Goal: Transaction & Acquisition: Subscribe to service/newsletter

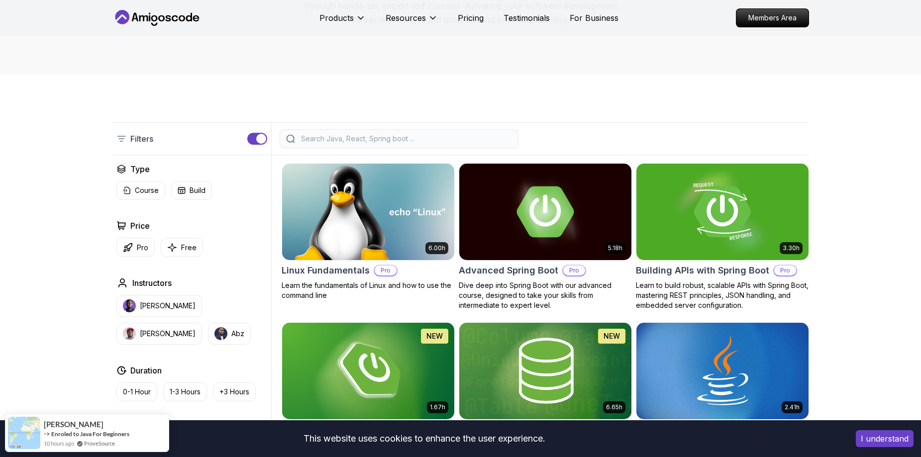
scroll to position [249, 0]
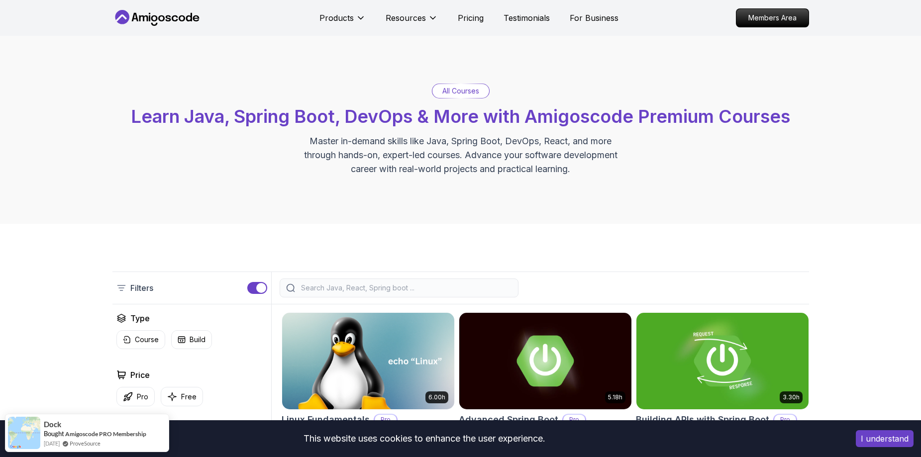
scroll to position [149, 0]
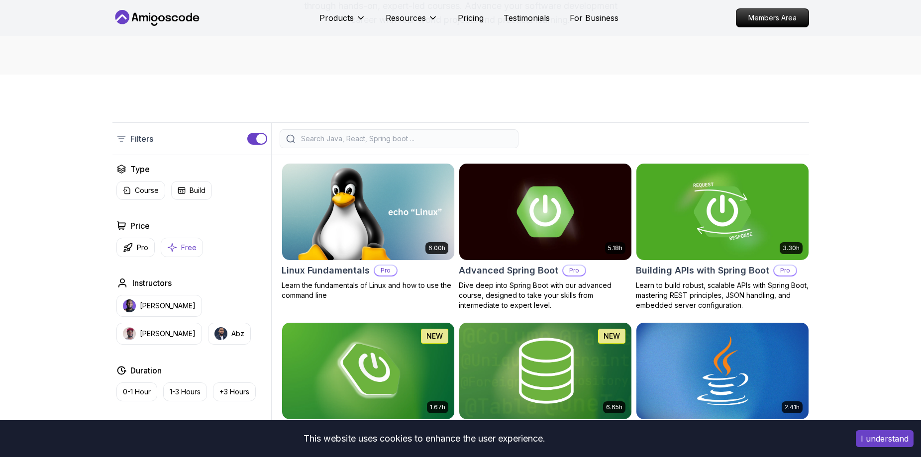
click at [188, 251] on p "Free" at bounding box center [188, 248] width 15 height 10
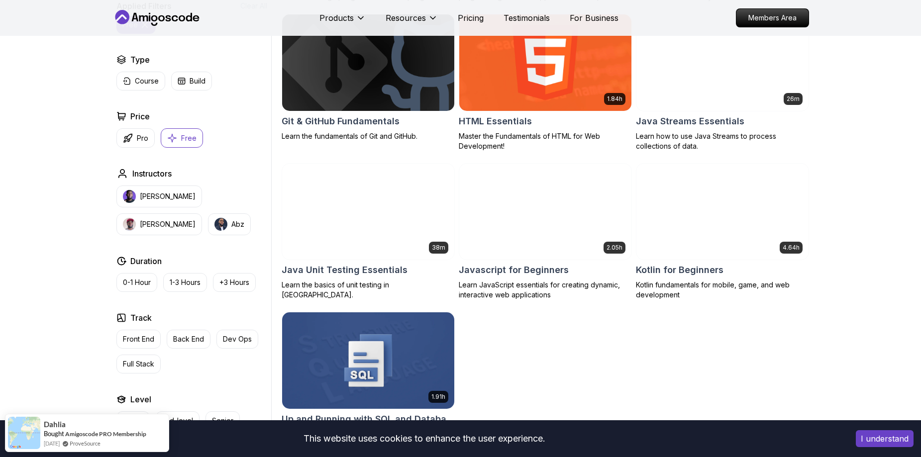
scroll to position [348, 0]
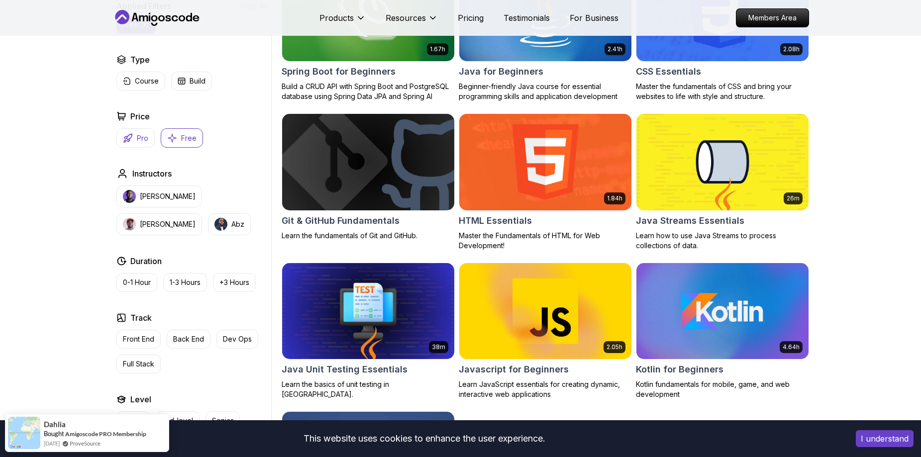
click at [137, 140] on p "Pro" at bounding box center [142, 138] width 11 height 10
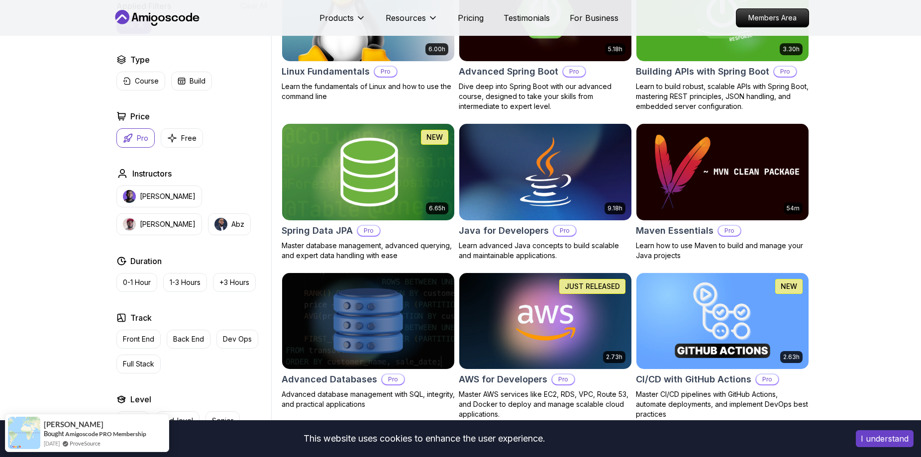
click at [374, 169] on img at bounding box center [368, 171] width 181 height 101
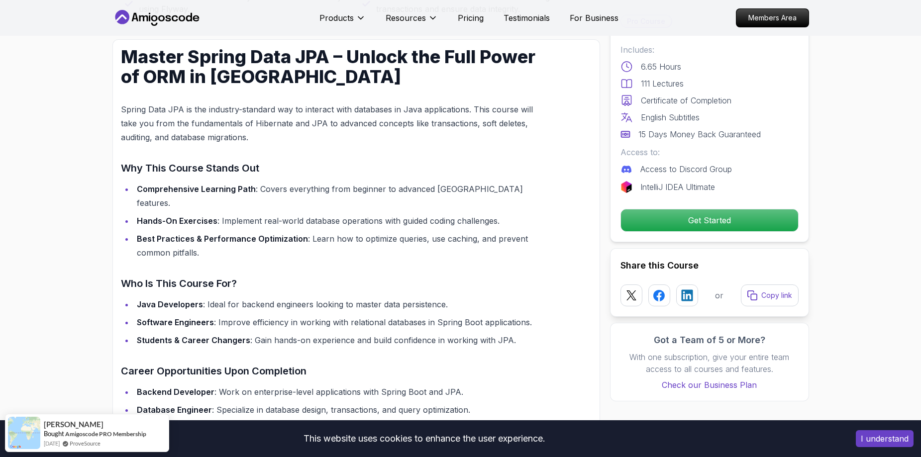
scroll to position [746, 0]
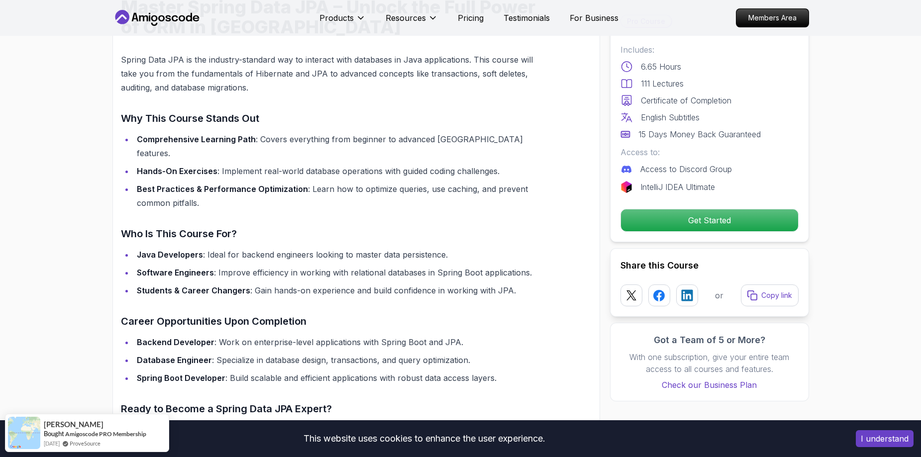
click at [500, 164] on li "Hands-On Exercises : Implement real-world database operations with guided codin…" at bounding box center [339, 171] width 411 height 14
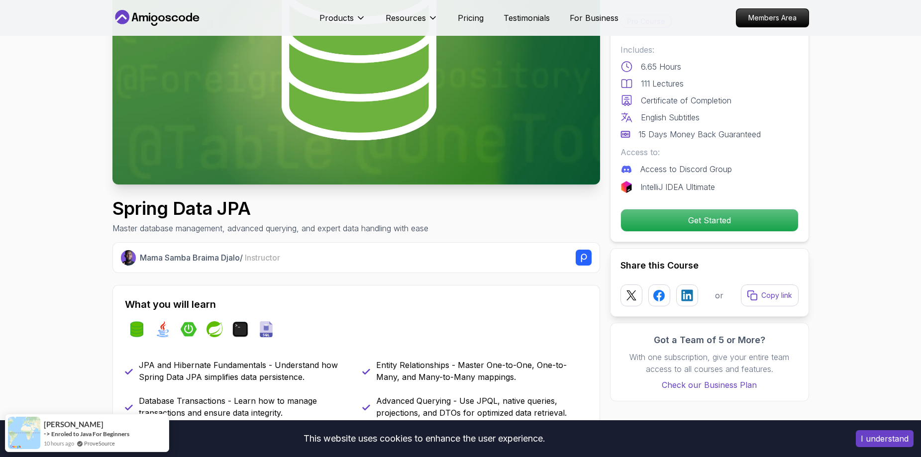
scroll to position [199, 0]
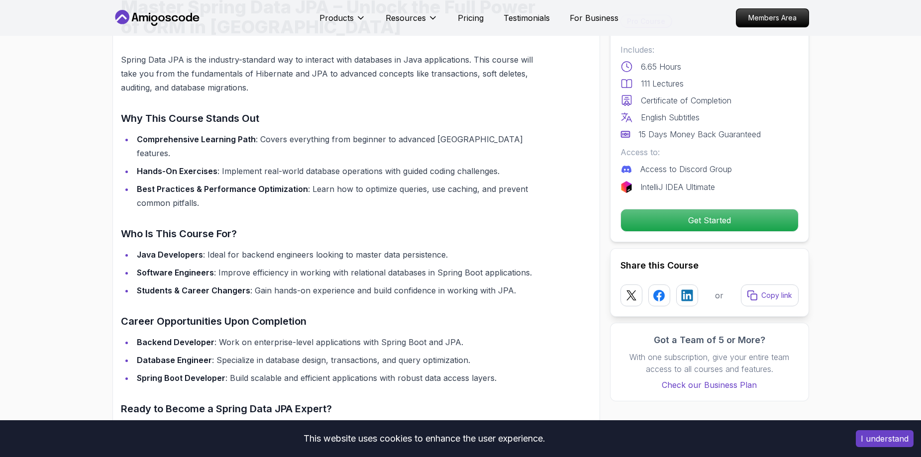
scroll to position [796, 0]
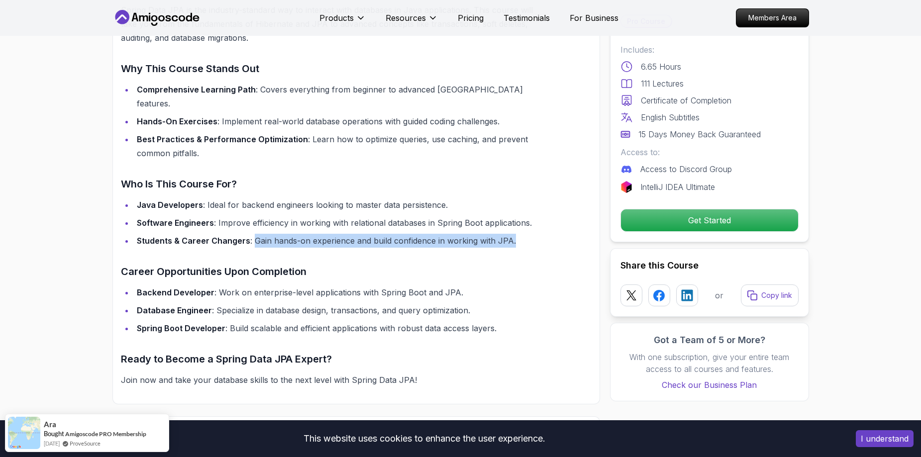
drag, startPoint x: 251, startPoint y: 227, endPoint x: 513, endPoint y: 227, distance: 261.7
click at [513, 234] on li "Students & Career Changers : Gain hands-on experience and build confidence in w…" at bounding box center [339, 241] width 411 height 14
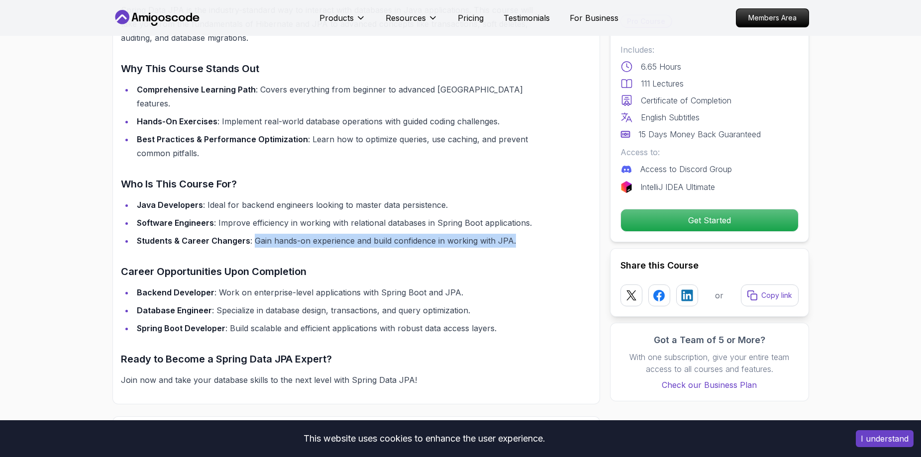
click at [530, 234] on li "Students & Career Changers : Gain hands-on experience and build confidence in w…" at bounding box center [339, 241] width 411 height 14
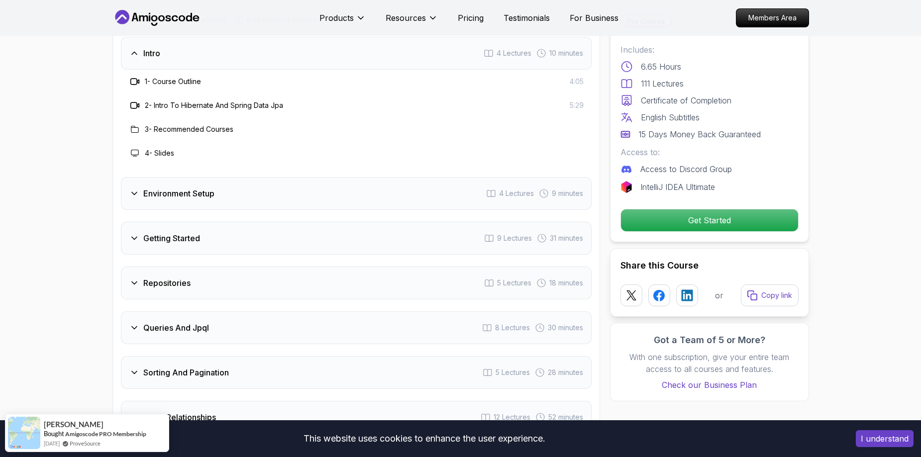
scroll to position [1194, 0]
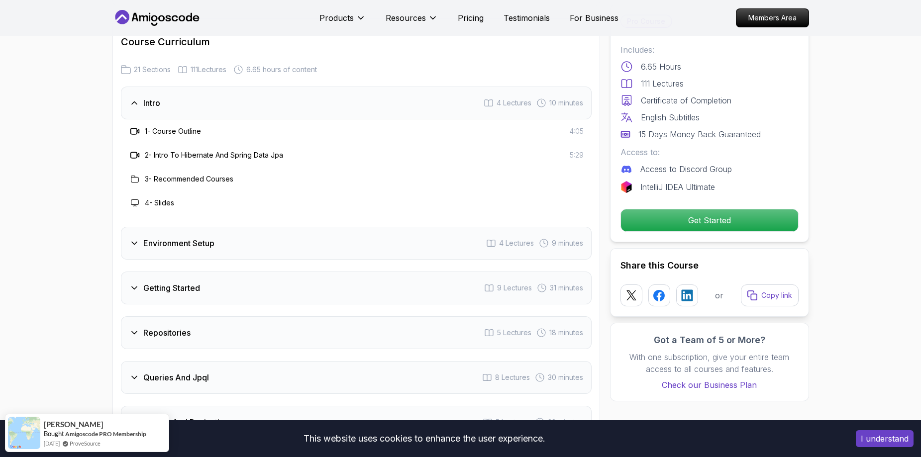
click at [133, 238] on icon at bounding box center [134, 243] width 10 height 10
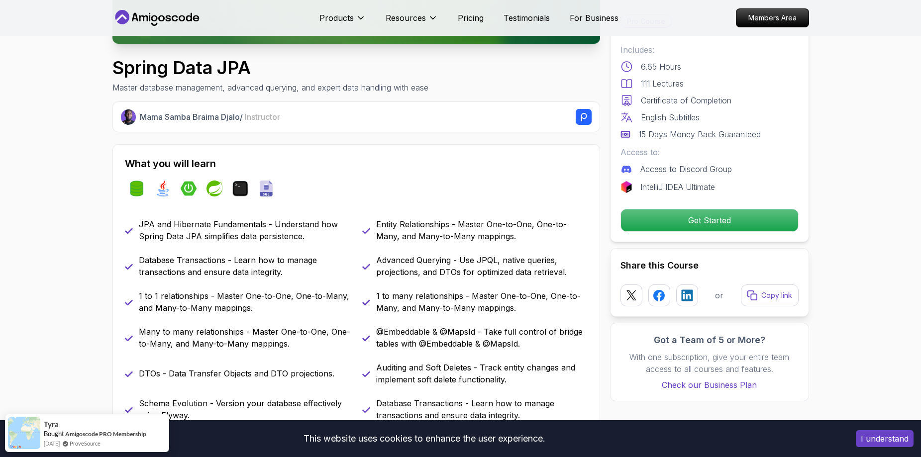
scroll to position [0, 0]
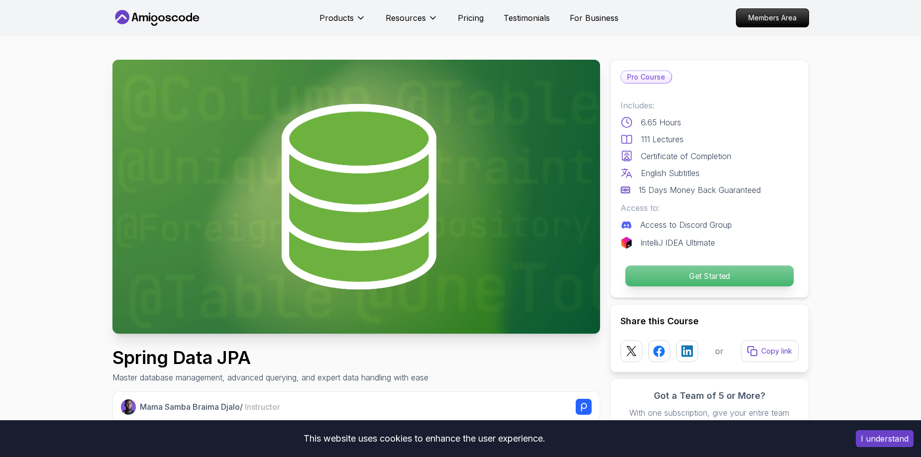
click at [693, 276] on p "Get Started" at bounding box center [709, 276] width 168 height 21
click at [405, 215] on img at bounding box center [356, 197] width 488 height 274
click at [400, 187] on img at bounding box center [356, 197] width 488 height 274
click at [647, 78] on p "Pro Course" at bounding box center [646, 77] width 50 height 12
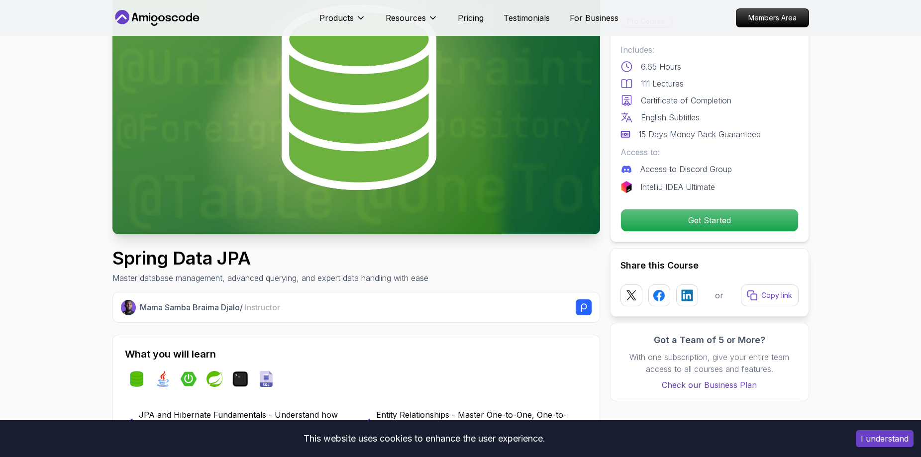
scroll to position [249, 0]
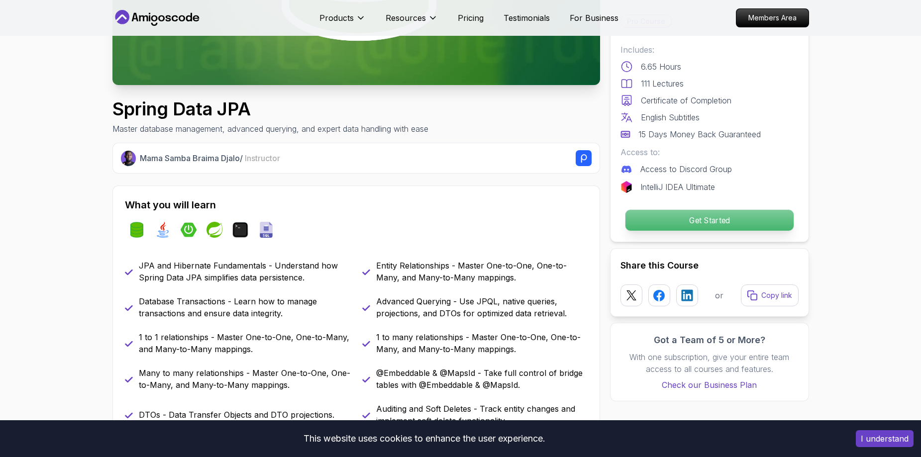
click at [707, 213] on p "Get Started" at bounding box center [709, 220] width 168 height 21
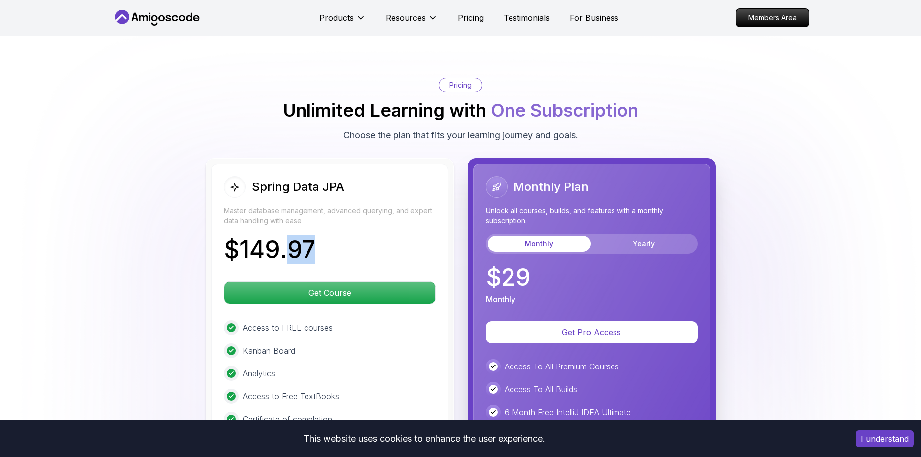
drag, startPoint x: 288, startPoint y: 237, endPoint x: 324, endPoint y: 234, distance: 36.4
click at [324, 238] on div "$ 149.97" at bounding box center [330, 252] width 212 height 28
click at [334, 238] on div "$ 149.97" at bounding box center [330, 252] width 212 height 28
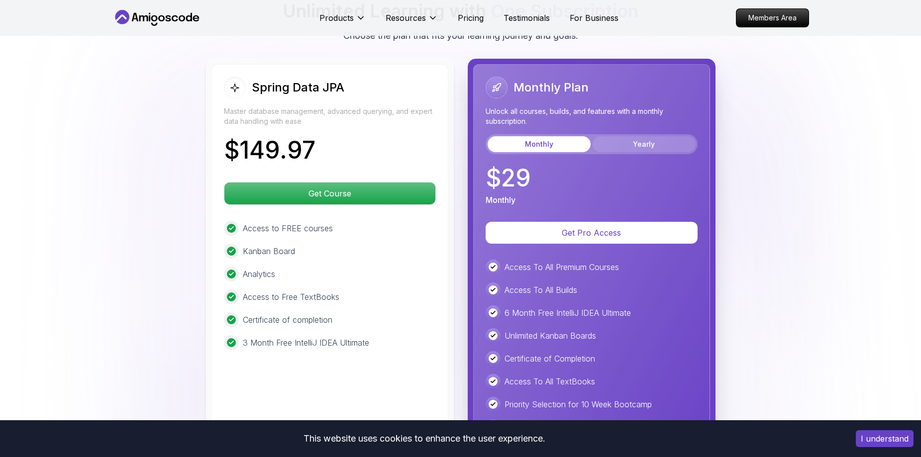
click at [633, 136] on button "Yearly" at bounding box center [644, 144] width 103 height 16
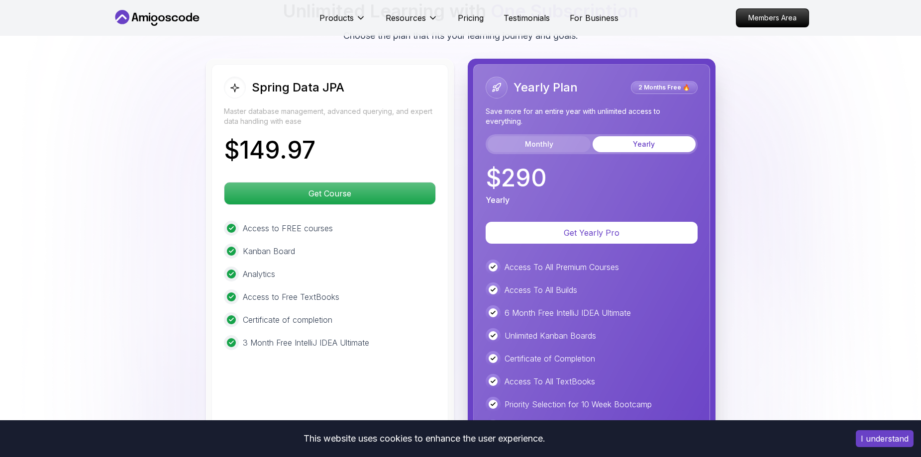
click at [548, 136] on button "Monthly" at bounding box center [539, 144] width 103 height 16
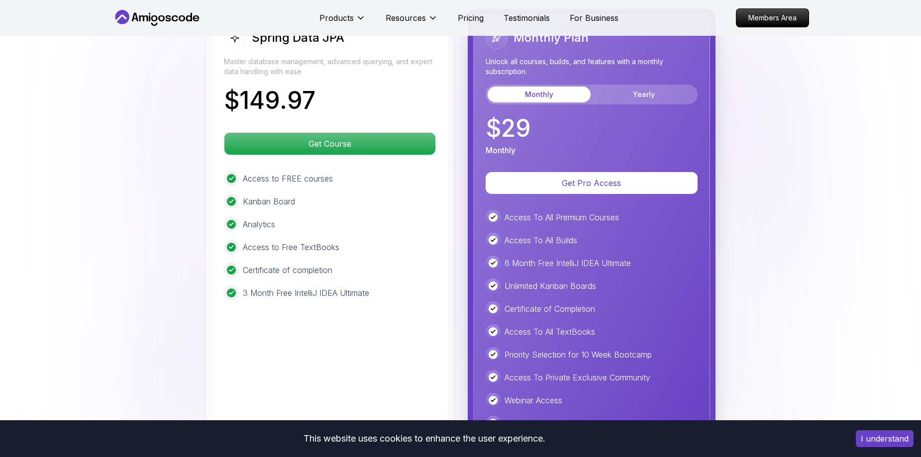
scroll to position [2570, 0]
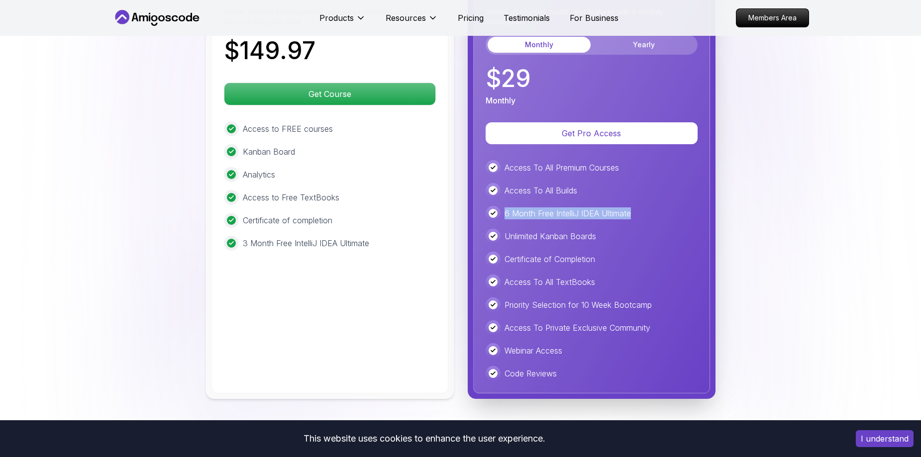
drag, startPoint x: 506, startPoint y: 201, endPoint x: 642, endPoint y: 196, distance: 136.4
click at [642, 206] on div "6 Month Free IntelliJ IDEA Ultimate" at bounding box center [592, 213] width 212 height 15
click at [620, 229] on div "Unlimited Kanban Boards" at bounding box center [592, 236] width 212 height 15
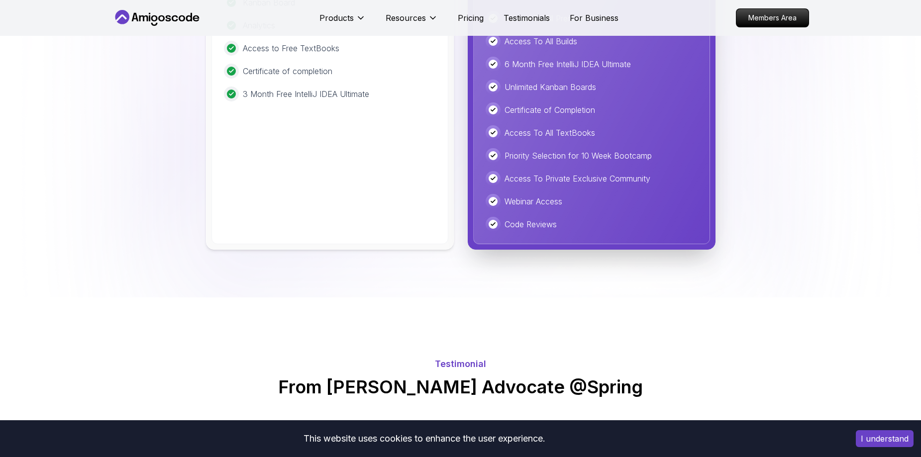
scroll to position [2470, 0]
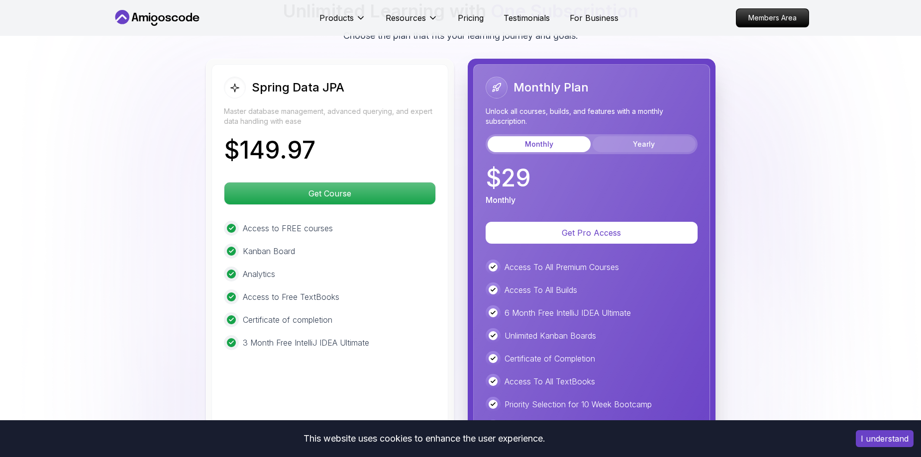
click at [655, 136] on button "Yearly" at bounding box center [644, 144] width 103 height 16
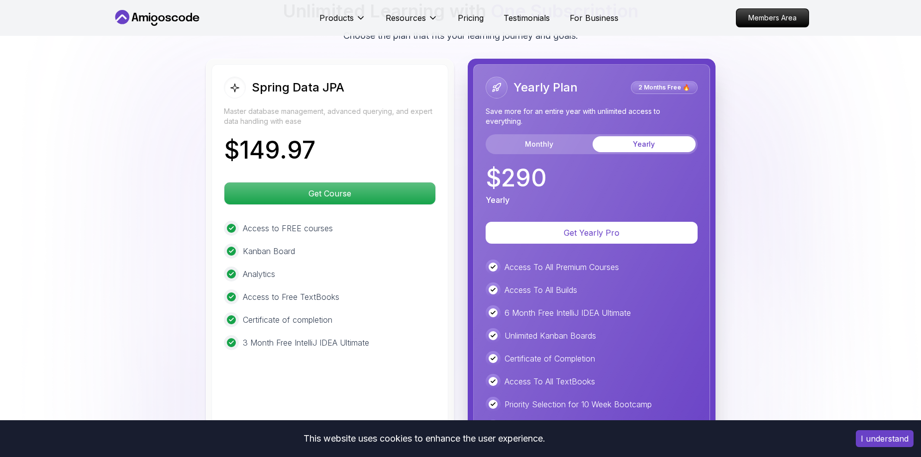
click at [681, 83] on p "2 Months Free 🔥" at bounding box center [664, 88] width 64 height 10
click at [653, 83] on p "2 Months Free 🔥" at bounding box center [664, 88] width 64 height 10
click at [647, 83] on p "2 Months Free 🔥" at bounding box center [664, 88] width 64 height 10
click at [523, 136] on button "Monthly" at bounding box center [539, 144] width 103 height 16
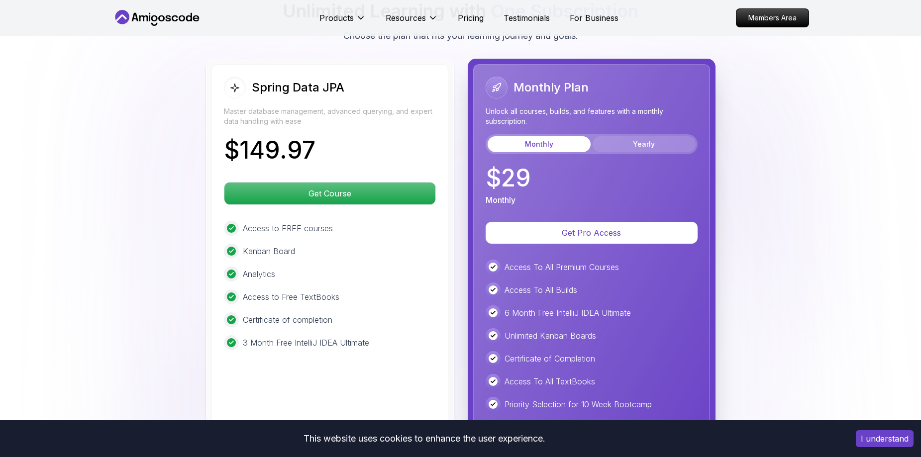
click at [627, 136] on button "Yearly" at bounding box center [644, 144] width 103 height 16
